Goal: Task Accomplishment & Management: Manage account settings

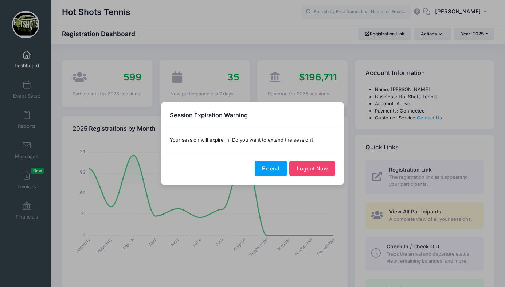
select select
click at [273, 168] on button "Extend" at bounding box center [271, 169] width 32 height 16
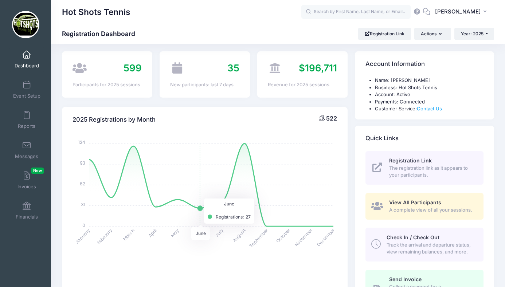
scroll to position [11, 0]
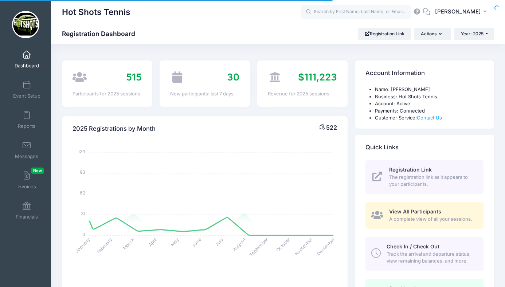
select select
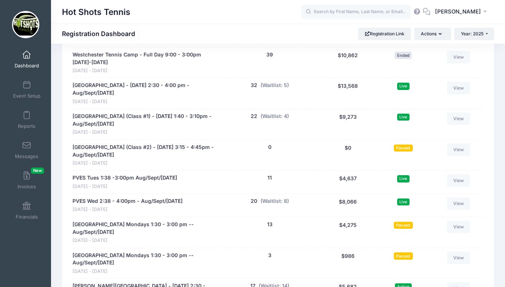
scroll to position [1453, 0]
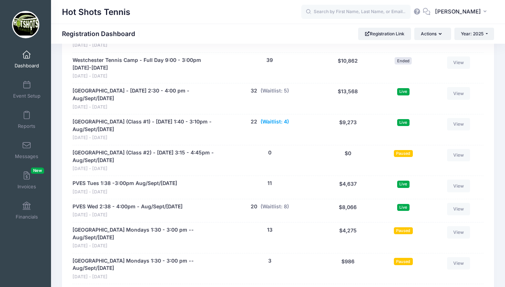
click at [271, 118] on button "(Waitlist: 4)" at bounding box center [275, 122] width 28 height 8
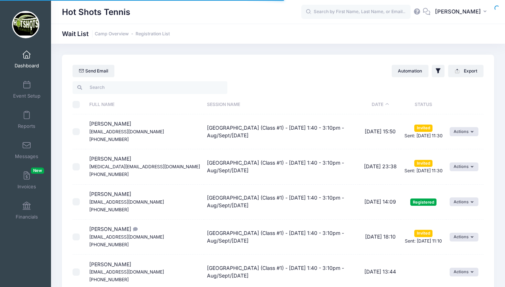
select select "50"
click at [27, 62] on link "Dashboard" at bounding box center [26, 60] width 35 height 26
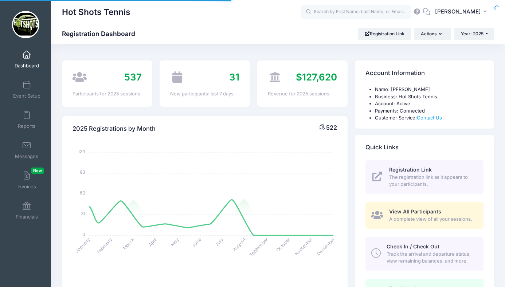
select select
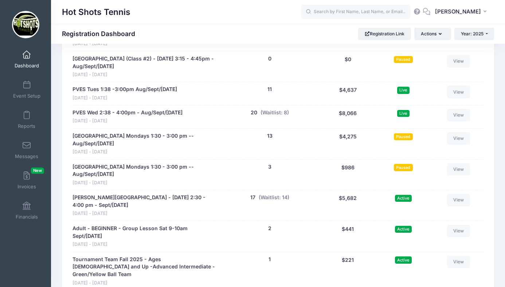
scroll to position [1548, 0]
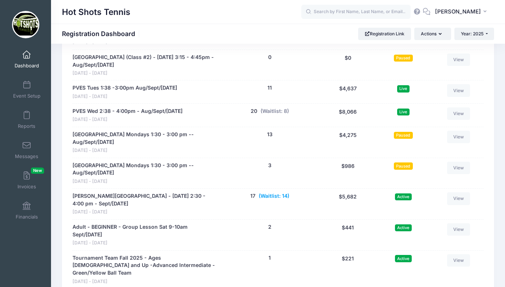
click at [274, 192] on button "(Waitlist: 14)" at bounding box center [274, 196] width 31 height 8
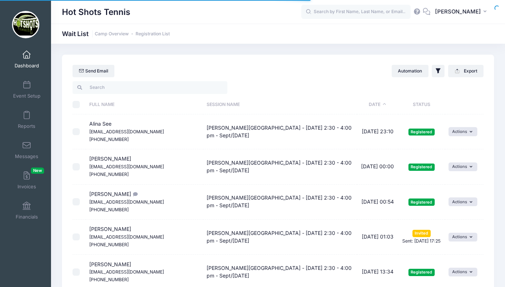
select select "50"
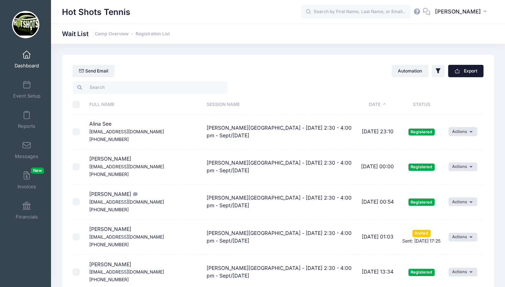
click at [463, 72] on button "Export" at bounding box center [465, 71] width 35 height 12
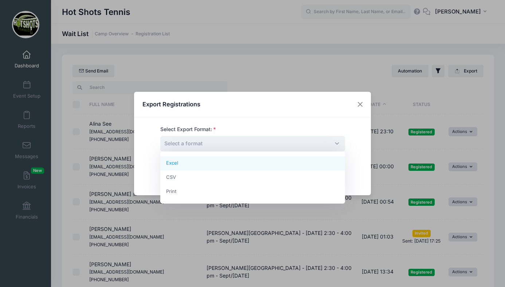
click at [284, 143] on span "Select a format" at bounding box center [252, 144] width 185 height 16
select select "excel"
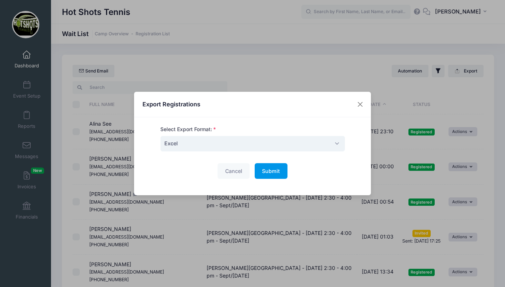
click at [266, 166] on button "Submit Please wait..." at bounding box center [271, 171] width 33 height 16
